Goal: Navigation & Orientation: Understand site structure

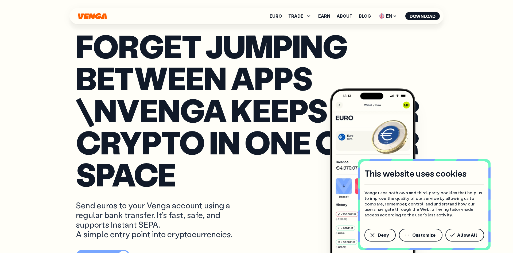
scroll to position [109, 0]
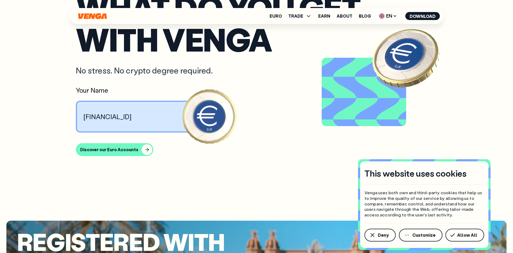
click at [462, 235] on span "Allow All" at bounding box center [467, 235] width 20 height 4
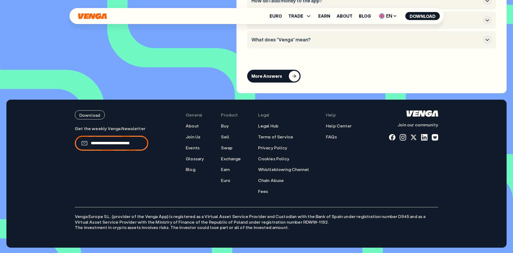
scroll to position [2506, 0]
click at [199, 129] on link "About" at bounding box center [192, 126] width 13 height 6
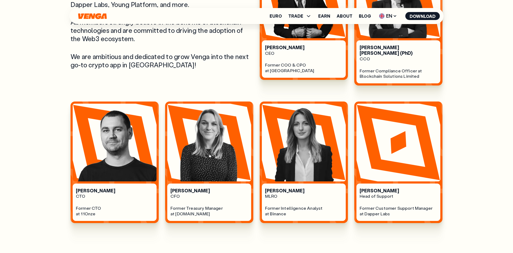
scroll to position [327, 0]
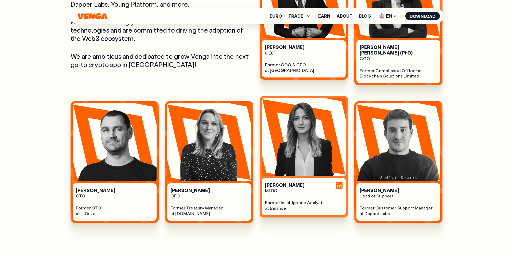
click at [336, 178] on div "[PERSON_NAME] MLRO Former Intelligence Analyst at Binance" at bounding box center [304, 196] width 84 height 37
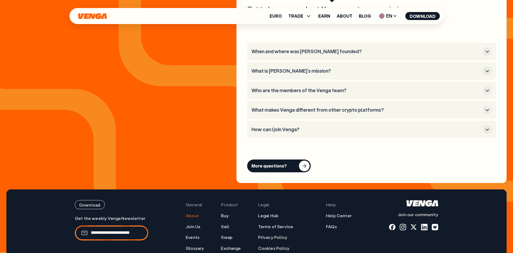
scroll to position [2070, 0]
click at [299, 17] on span "TRADE" at bounding box center [295, 16] width 15 height 4
click at [325, 17] on link "Earn" at bounding box center [324, 16] width 12 height 4
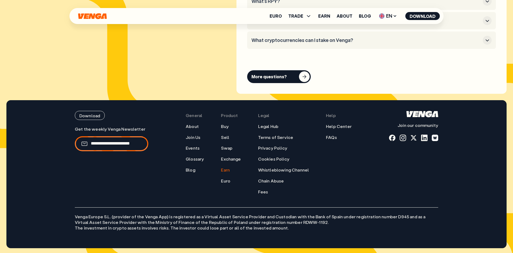
scroll to position [2794, 0]
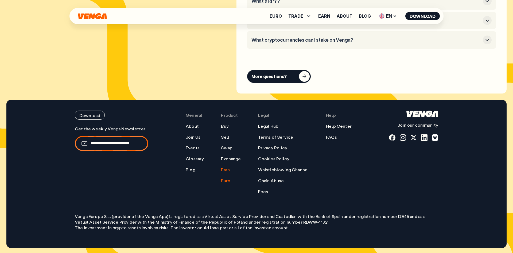
click at [230, 182] on link "Euro" at bounding box center [225, 181] width 9 height 6
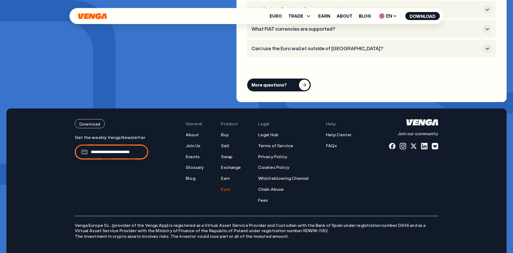
scroll to position [2147, 0]
click at [301, 17] on span "TRADE" at bounding box center [295, 16] width 15 height 4
click at [304, 44] on link "Swap" at bounding box center [300, 43] width 12 height 6
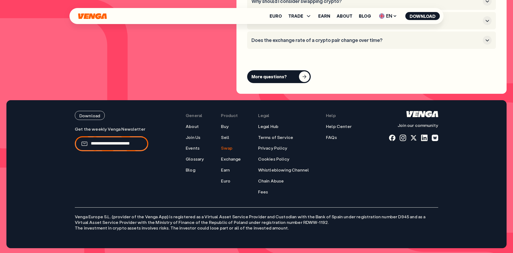
scroll to position [1595, 0]
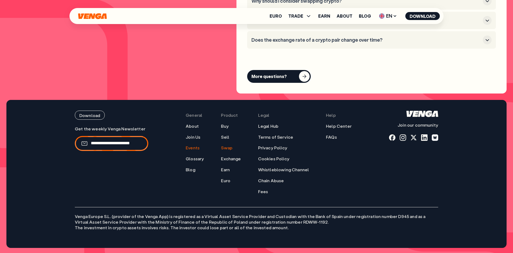
click at [199, 147] on link "Events" at bounding box center [193, 148] width 14 height 6
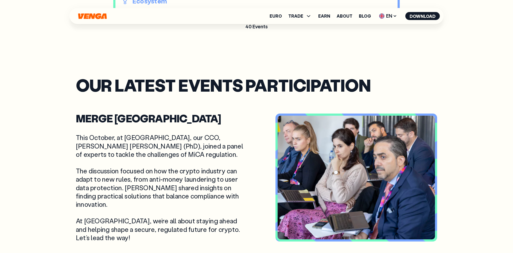
scroll to position [589, 0]
click at [349, 16] on link "About" at bounding box center [345, 16] width 16 height 4
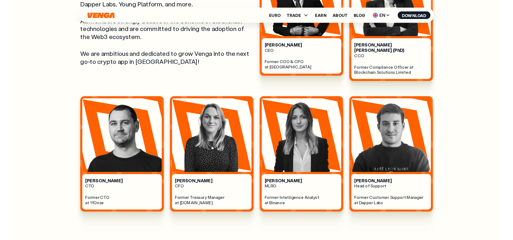
scroll to position [327, 0]
